Goal: Find specific page/section: Find specific page/section

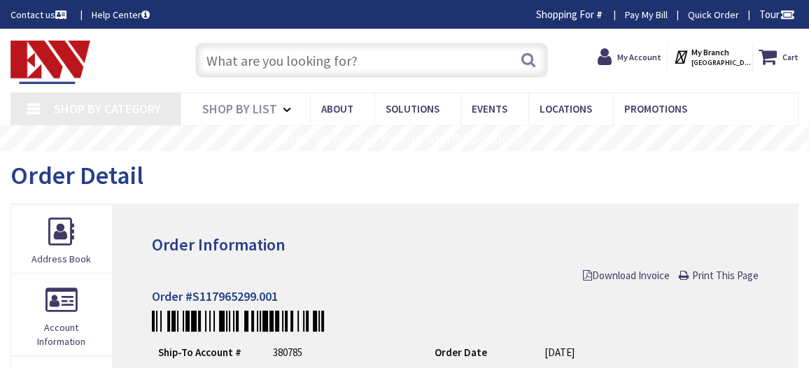
click at [258, 64] on input "text" at bounding box center [371, 60] width 352 height 35
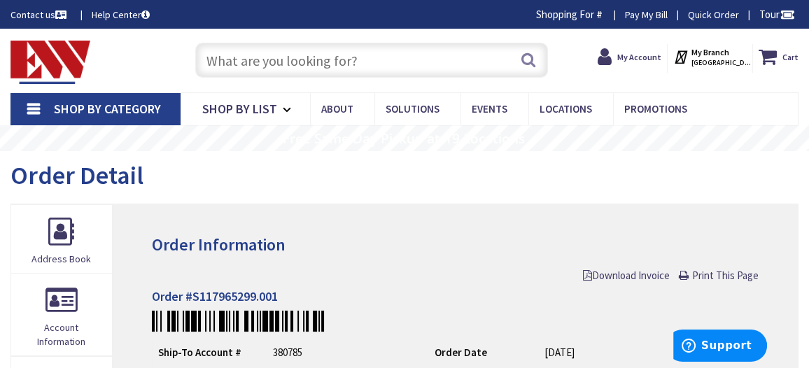
type input "1"
type input "[GEOGRAPHIC_DATA], [GEOGRAPHIC_DATA]"
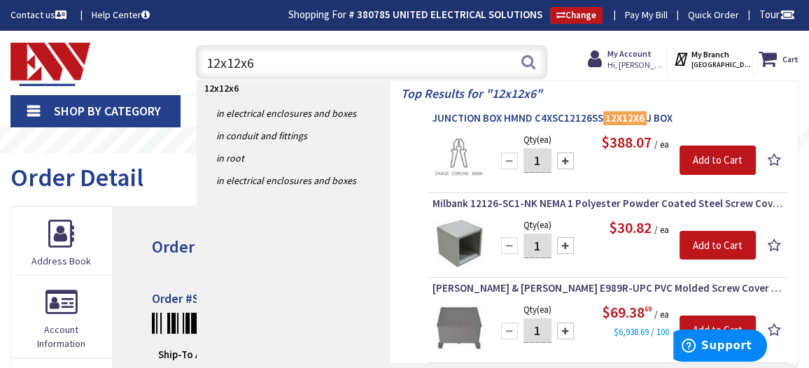
type input "12x12x6"
click at [476, 117] on span "JUNCTION BOX HMND C4XSC12126SS 12X12X6 J BOX" at bounding box center [607, 118] width 351 height 14
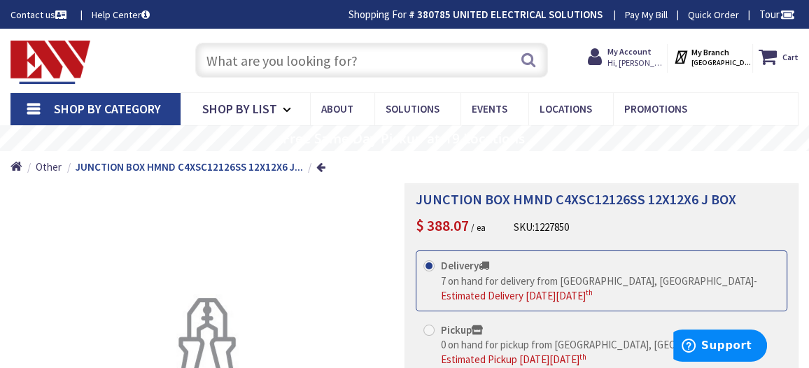
click at [204, 176] on ul "Home Other JUNCTION BOX HMND C4XSC12126SS 12X12X6 J..." at bounding box center [167, 167] width 315 height 32
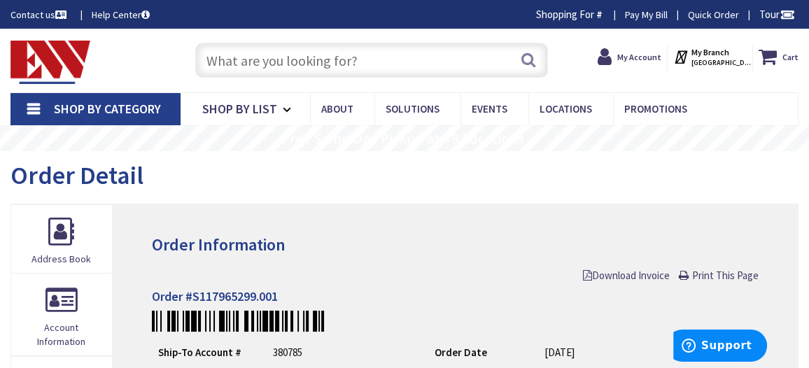
click at [259, 69] on input "text" at bounding box center [371, 60] width 352 height 35
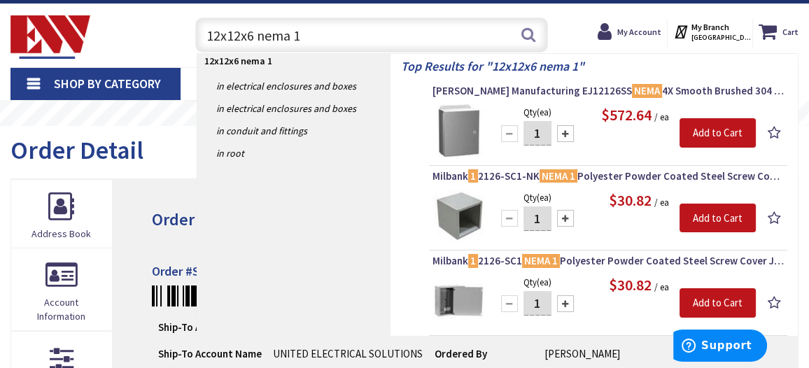
scroll to position [31, 0]
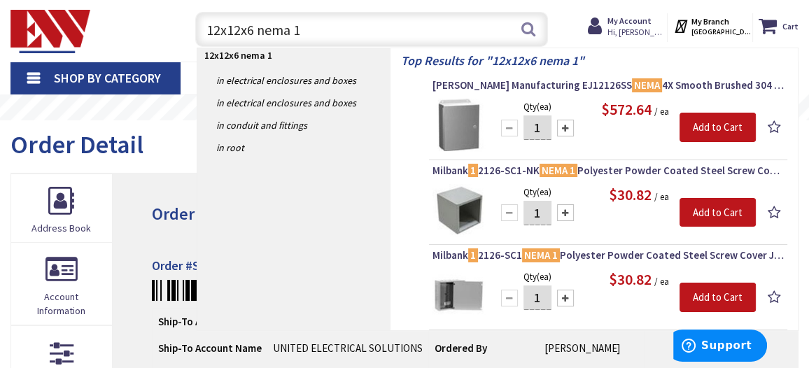
type input "12x12x6 nema 1"
click at [451, 289] on img at bounding box center [458, 295] width 52 height 52
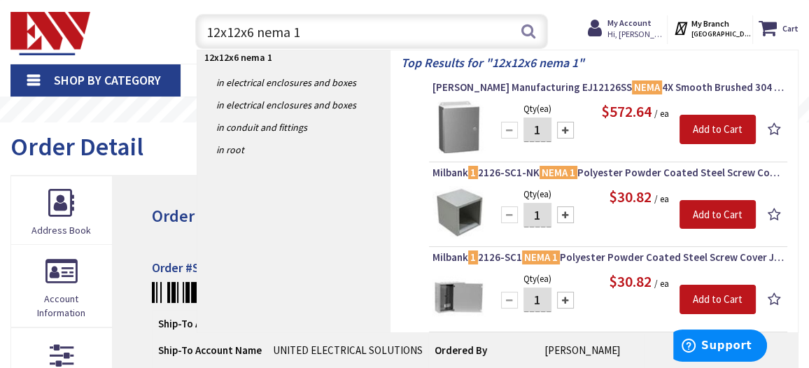
scroll to position [32, 0]
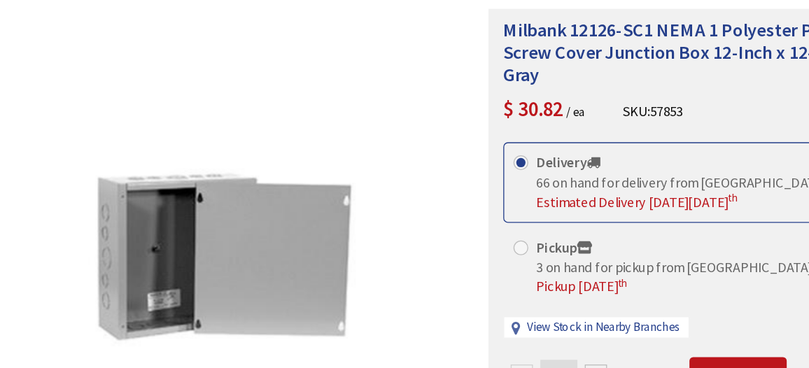
scroll to position [115, 0]
